Goal: Information Seeking & Learning: Learn about a topic

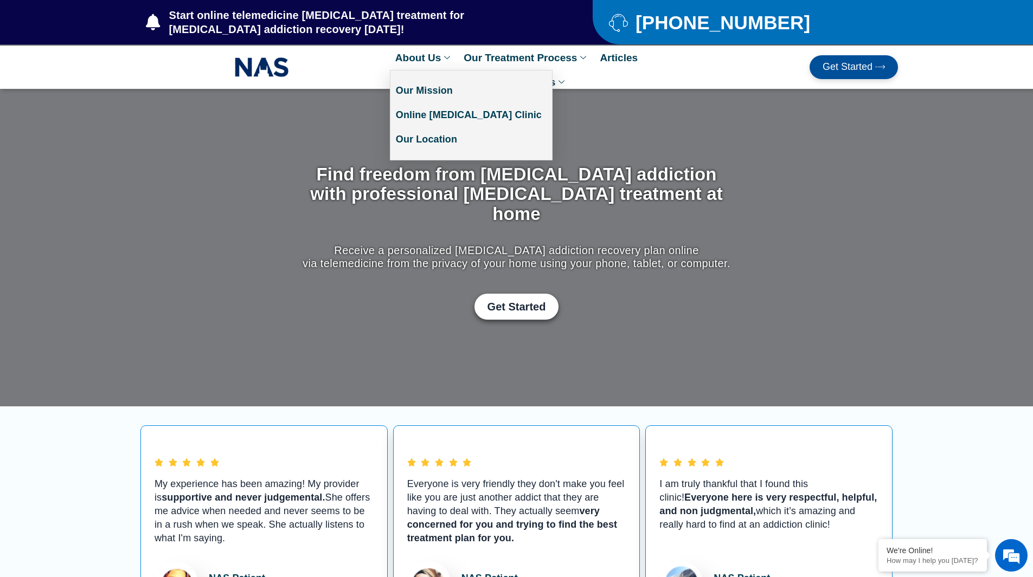
click at [434, 56] on link "About Us" at bounding box center [424, 58] width 68 height 24
click at [410, 61] on link "About Us" at bounding box center [424, 58] width 68 height 24
click at [410, 91] on link "Our Mission" at bounding box center [471, 91] width 162 height 24
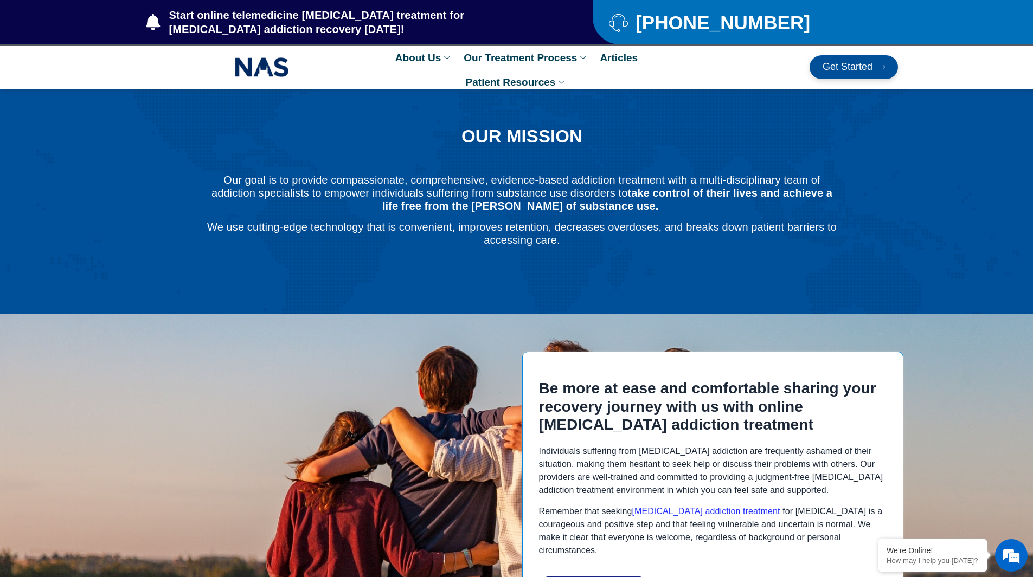
drag, startPoint x: 358, startPoint y: 328, endPoint x: 279, endPoint y: -47, distance: 383.4
click at [244, 57] on img at bounding box center [262, 67] width 54 height 25
